Goal: Navigation & Orientation: Find specific page/section

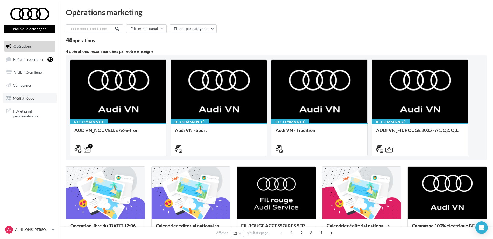
click at [25, 98] on span "Médiathèque" at bounding box center [23, 98] width 21 height 4
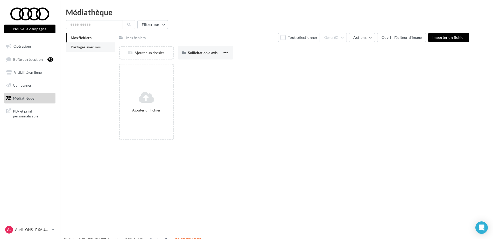
click at [81, 48] on span "Partagés avec moi" at bounding box center [86, 47] width 31 height 4
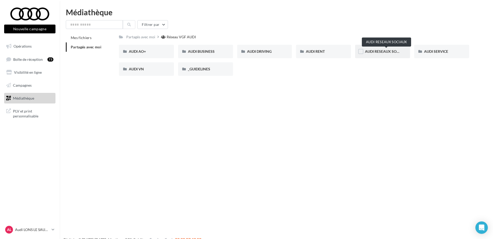
click at [387, 51] on span "AUDI RESEAUX SOCIAUX" at bounding box center [386, 51] width 43 height 4
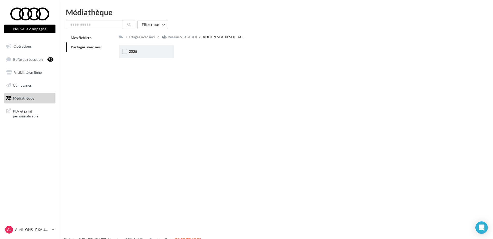
click at [140, 51] on div "2025" at bounding box center [146, 51] width 35 height 5
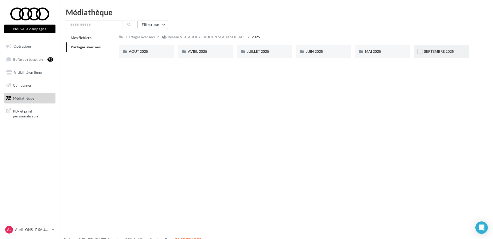
click at [449, 54] on div "SEPTEMBRE 2025" at bounding box center [441, 51] width 35 height 5
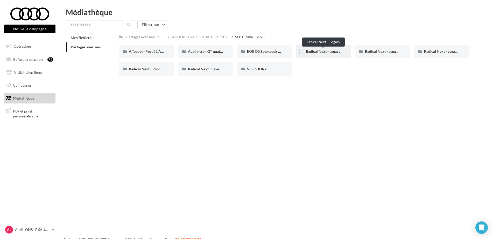
click at [332, 52] on span "Radical Next - Legacy" at bounding box center [323, 51] width 34 height 4
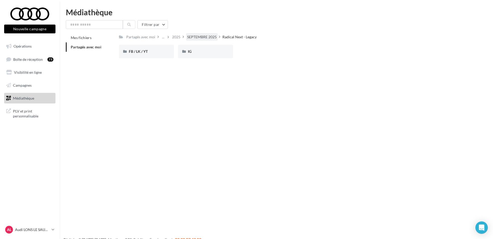
click at [212, 36] on div "SEPTEMBRE 2025" at bounding box center [202, 36] width 30 height 5
